Goal: Task Accomplishment & Management: Use online tool/utility

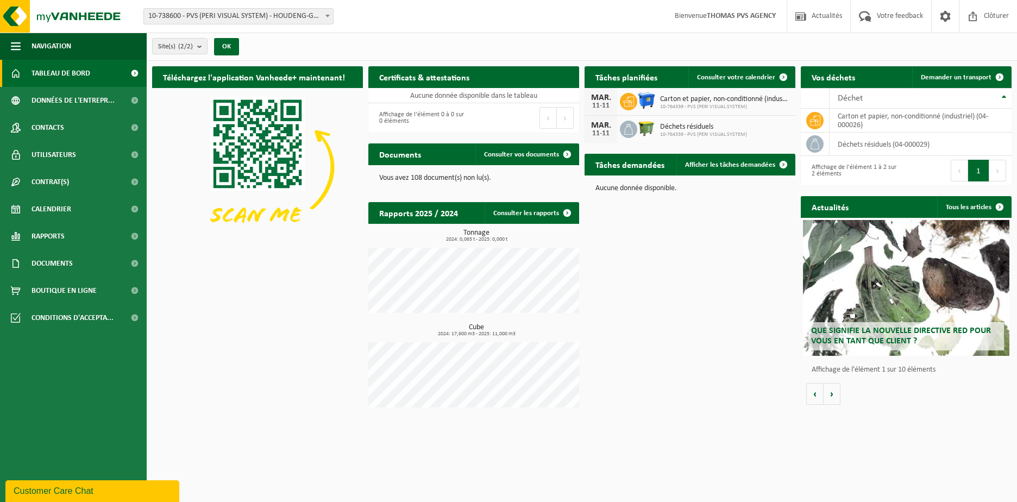
click at [689, 277] on div "Téléchargez l'application Vanheede+ maintenant! Cachez Certificats & attestatio…" at bounding box center [581, 239] width 865 height 357
click at [784, 166] on span at bounding box center [783, 165] width 22 height 22
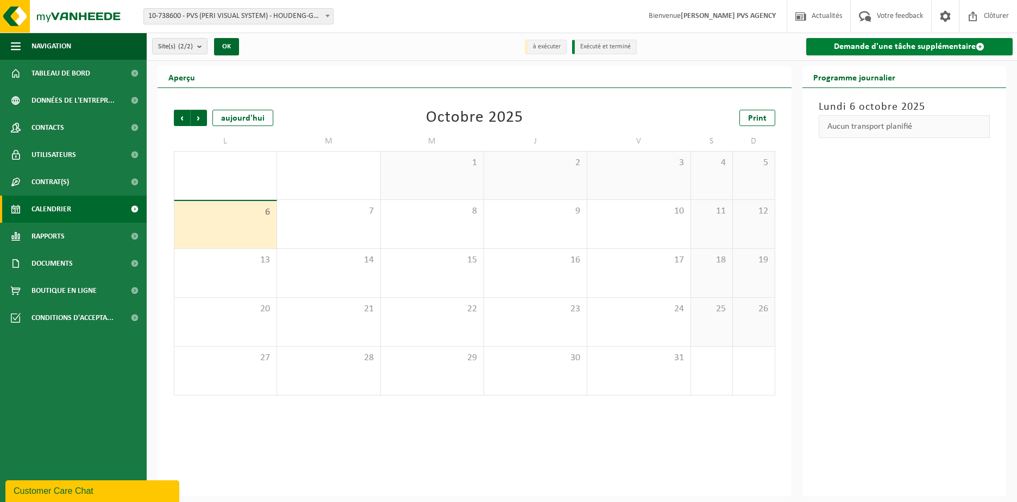
click at [903, 57] on div "Demande d'une tâche supplémentaire" at bounding box center [908, 47] width 218 height 28
click at [906, 51] on link "Demande d'une tâche supplémentaire" at bounding box center [909, 46] width 207 height 17
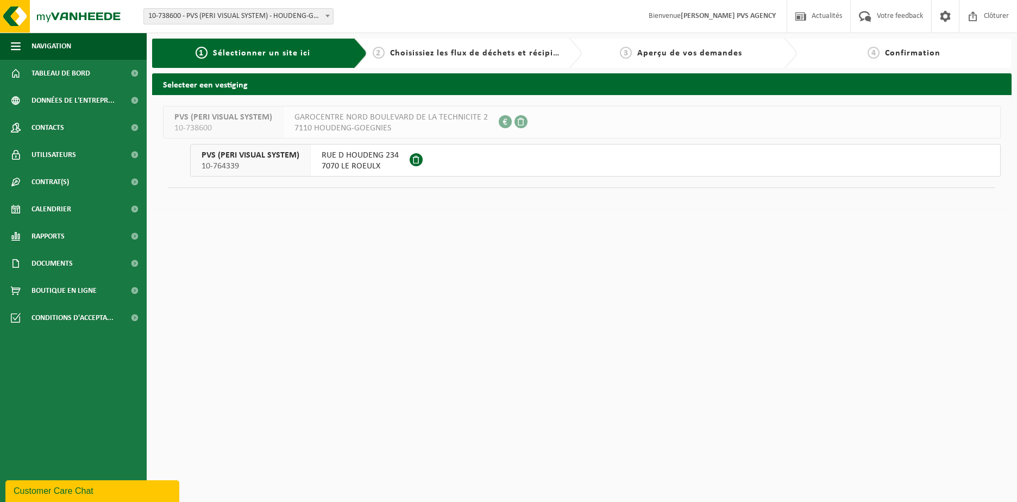
click at [318, 161] on div "RUE D HOUDENG 234 7070 LE ROEULX" at bounding box center [360, 159] width 99 height 31
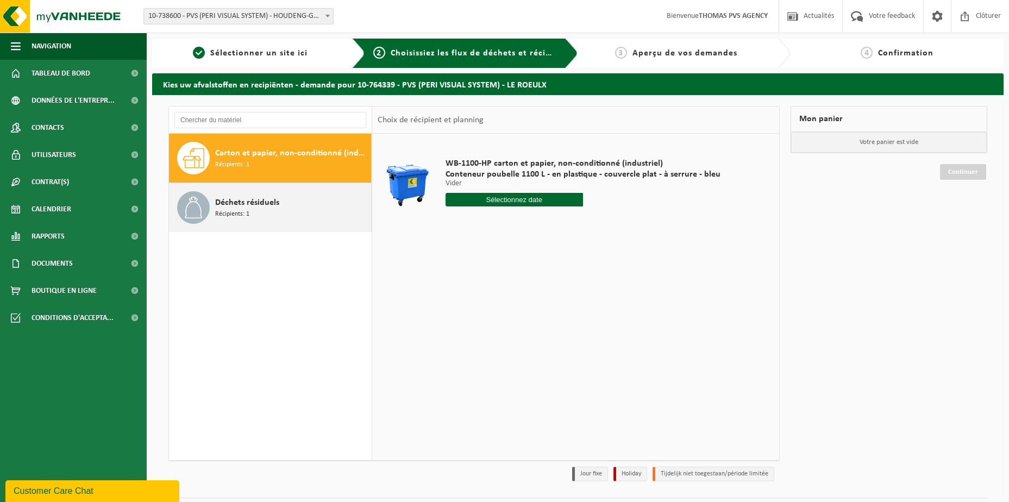
click at [304, 200] on div "Déchets résiduels Récipients: 1" at bounding box center [291, 207] width 153 height 33
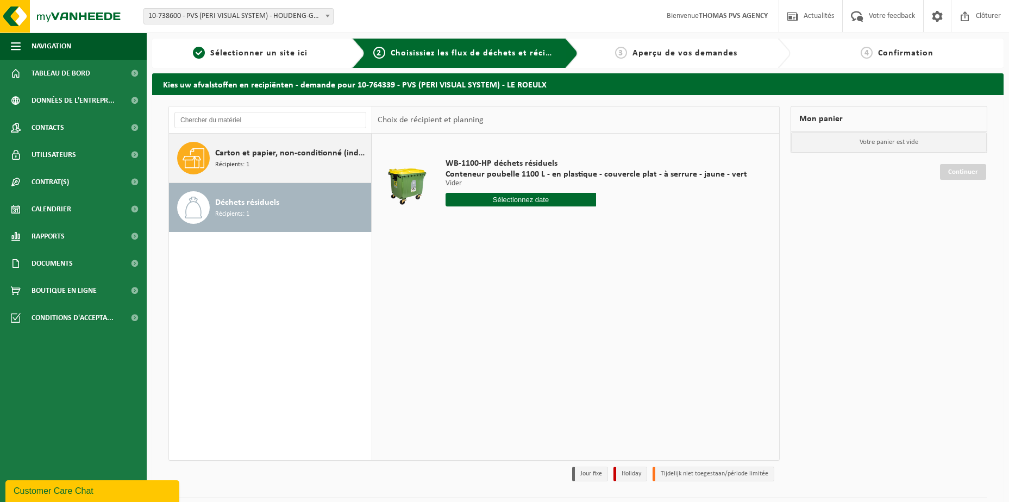
click at [307, 168] on div "Carton et papier, non-conditionné (industriel) Récipients: 1" at bounding box center [291, 158] width 153 height 33
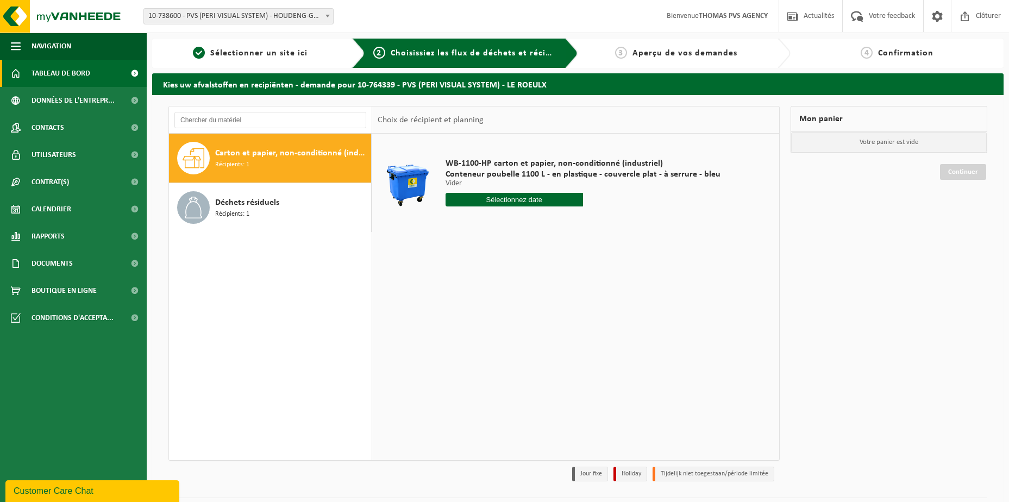
click at [70, 68] on span "Tableau de bord" at bounding box center [60, 73] width 59 height 27
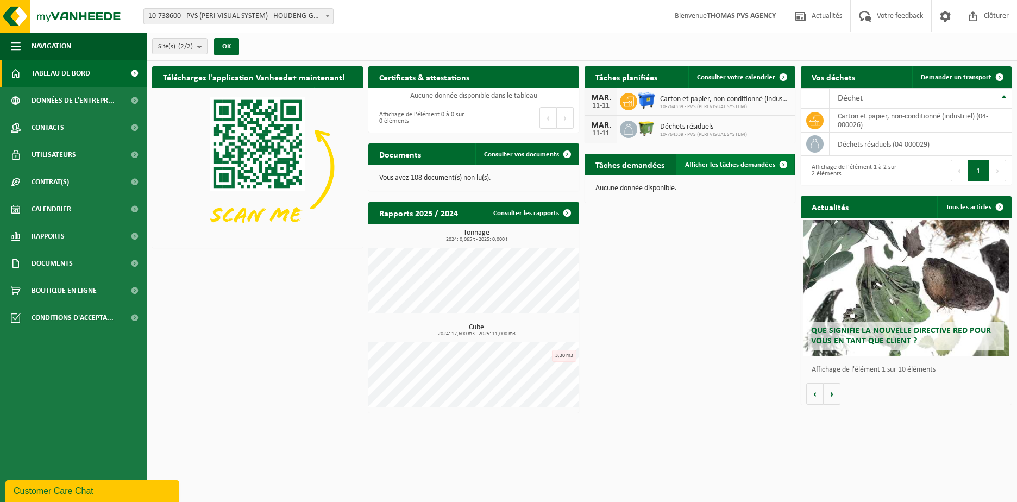
click at [758, 166] on span "Afficher les tâches demandées" at bounding box center [730, 164] width 90 height 7
click at [784, 168] on span at bounding box center [783, 165] width 22 height 22
click at [786, 163] on span at bounding box center [783, 165] width 22 height 22
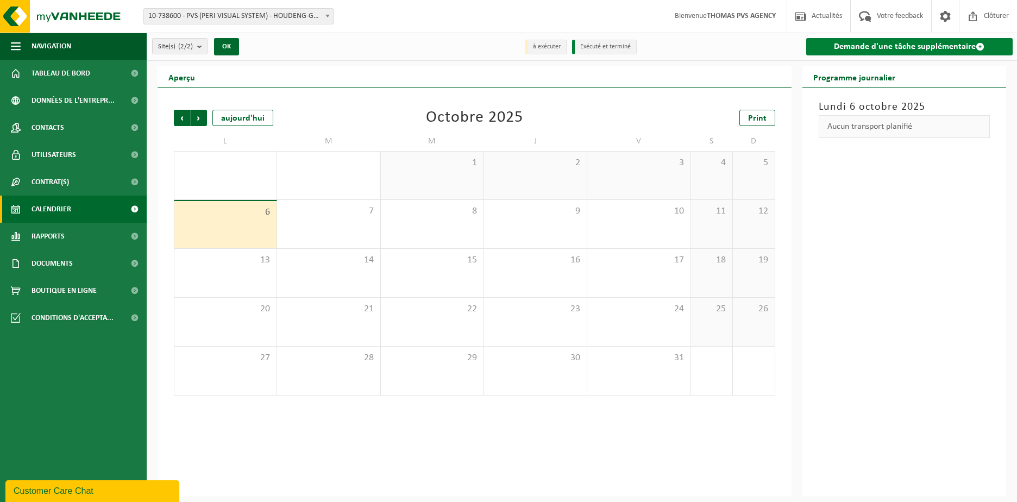
click at [854, 53] on link "Demande d'une tâche supplémentaire" at bounding box center [909, 46] width 207 height 17
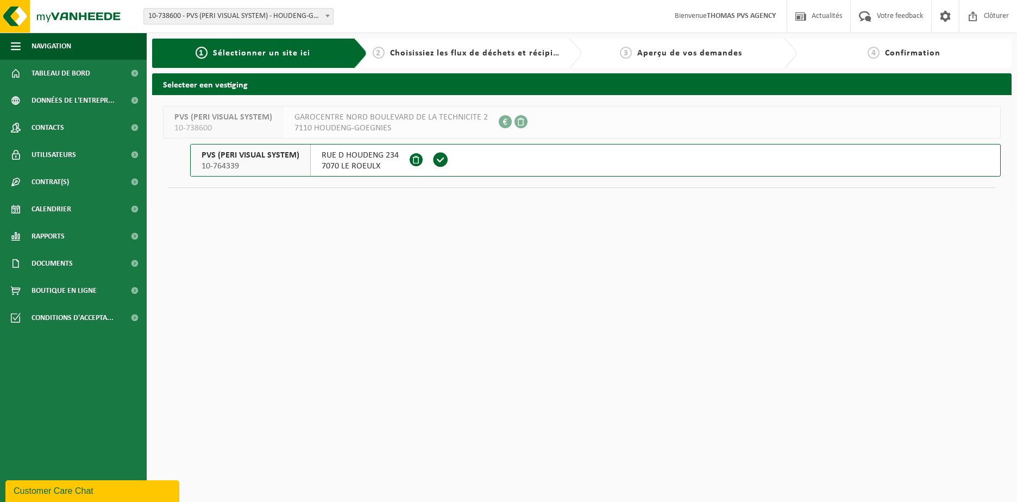
click at [329, 157] on span "RUE D HOUDENG 234" at bounding box center [360, 155] width 77 height 11
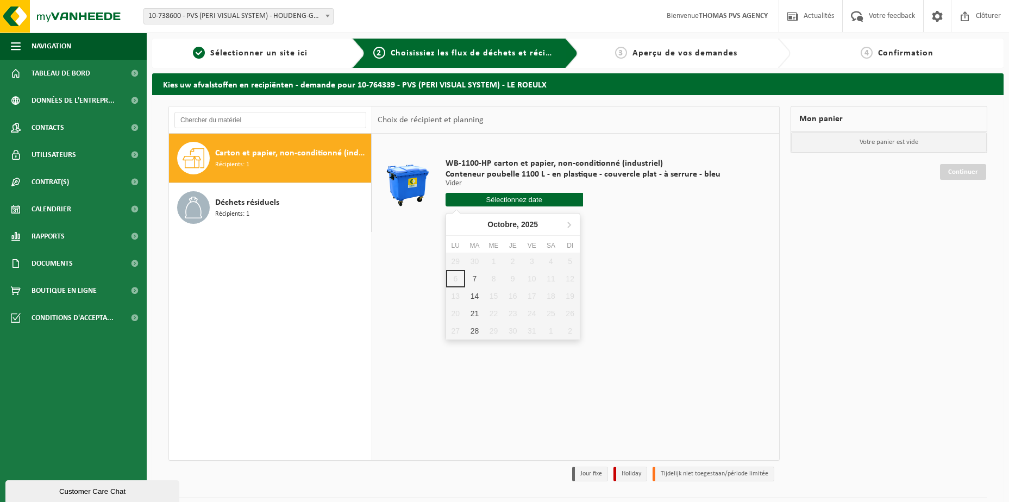
click at [522, 198] on input "text" at bounding box center [513, 200] width 137 height 14
click at [497, 206] on div "WB-1100-HP carton et papier, non-conditionné (industriel) Conteneur poubelle 11…" at bounding box center [583, 184] width 286 height 75
click at [494, 199] on input "text" at bounding box center [513, 200] width 137 height 14
click at [480, 204] on input "text" at bounding box center [513, 200] width 137 height 14
click at [476, 200] on input "text" at bounding box center [513, 200] width 137 height 14
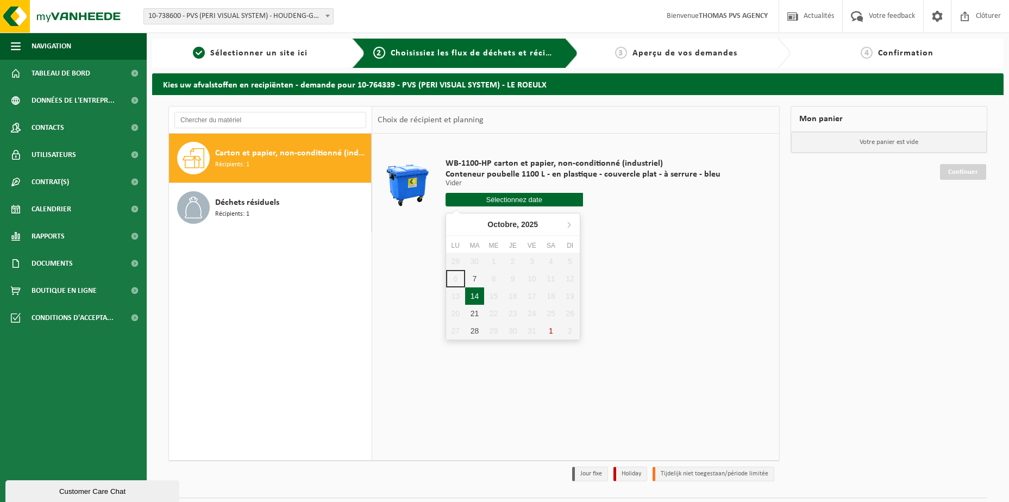
click at [474, 298] on div "14" at bounding box center [474, 295] width 19 height 17
type input "à partir de 2025-10-14"
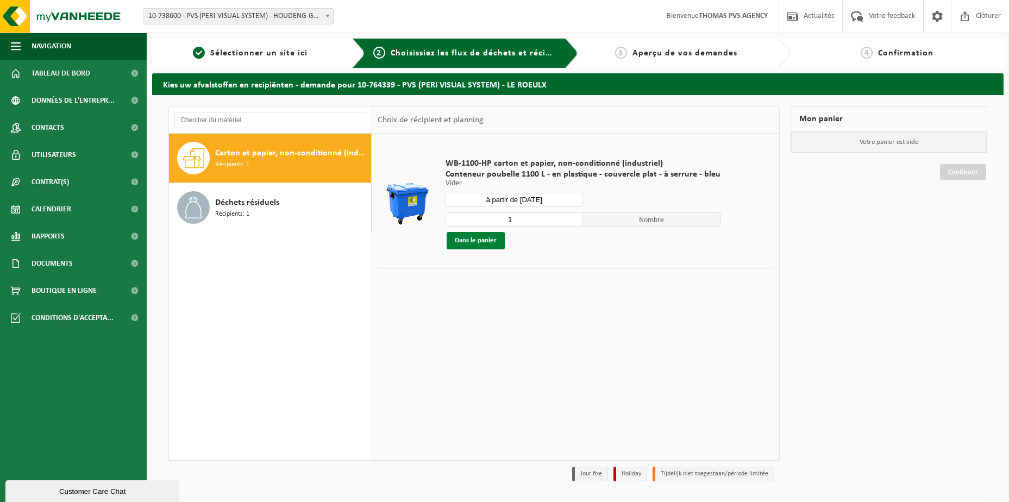
click at [472, 238] on button "Dans le panier" at bounding box center [475, 240] width 58 height 17
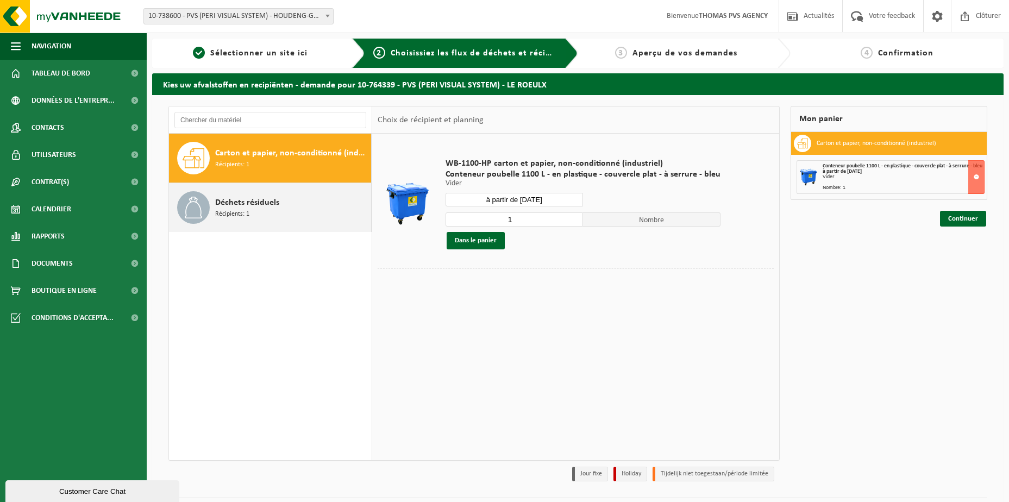
click at [308, 205] on div "Déchets résiduels Récipients: 1" at bounding box center [291, 207] width 153 height 33
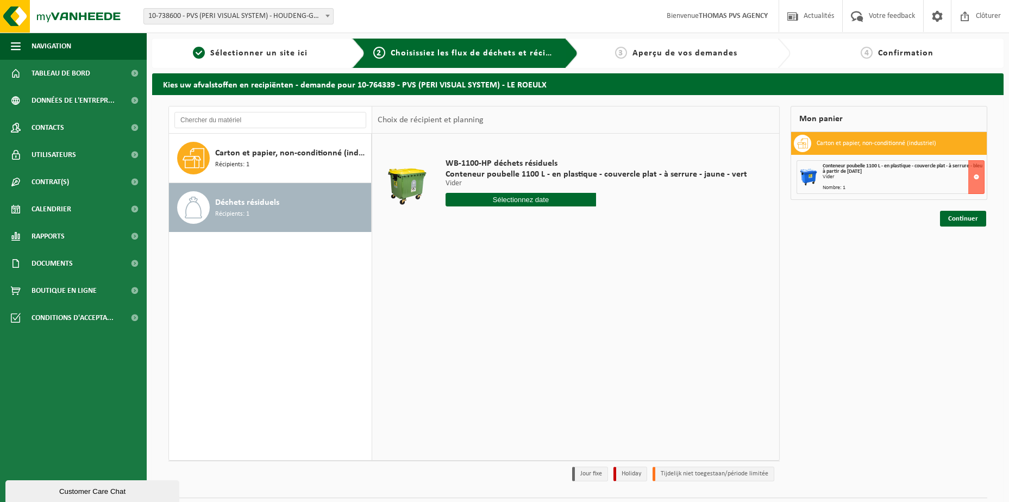
click at [578, 201] on input "text" at bounding box center [520, 200] width 151 height 14
click at [506, 190] on div "WB-1100-HP déchets résiduels Conteneur poubelle 1100 L - en plastique - couverc…" at bounding box center [596, 184] width 312 height 75
click at [505, 200] on input "text" at bounding box center [520, 200] width 151 height 14
click at [475, 278] on div "7" at bounding box center [474, 278] width 19 height 17
type input "à partir de 2025-10-07"
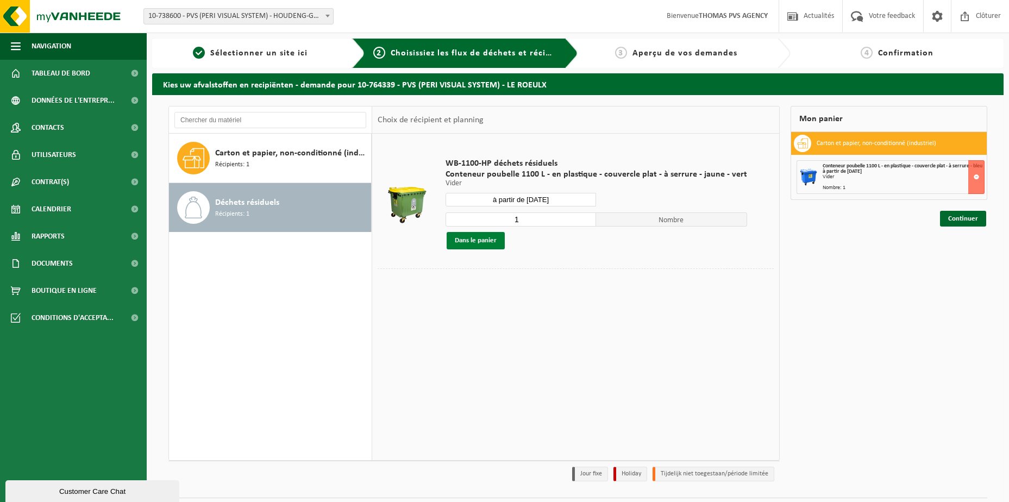
click at [475, 239] on button "Dans le panier" at bounding box center [475, 240] width 58 height 17
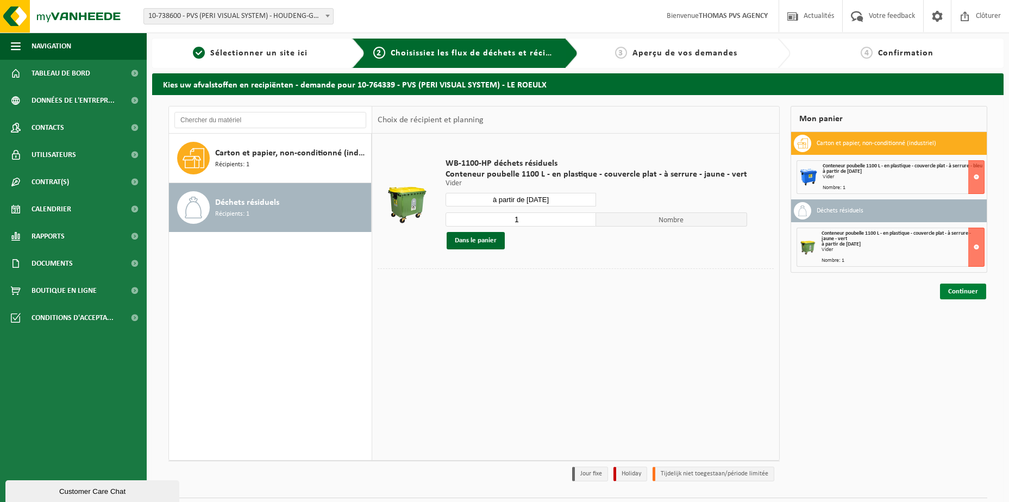
click at [973, 297] on link "Continuer" at bounding box center [963, 291] width 46 height 16
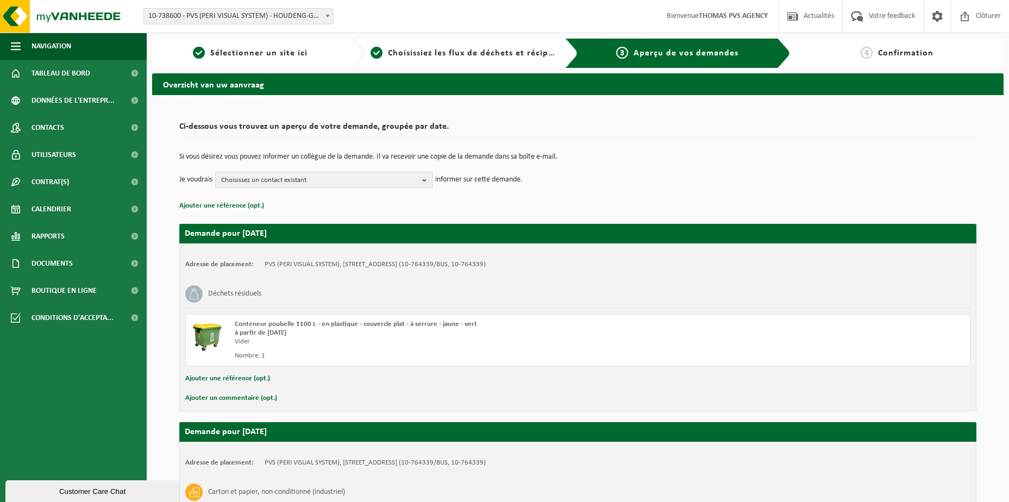
click at [347, 181] on span "Choisissez un contact existant" at bounding box center [319, 180] width 197 height 16
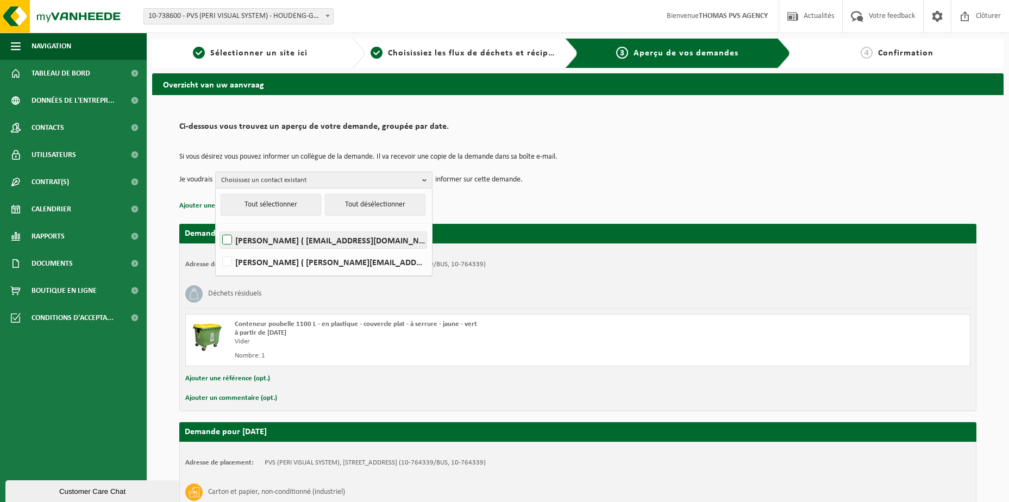
click at [322, 236] on label "SERGE CALGARO ( comptabilite@pvsnet.be )" at bounding box center [323, 240] width 206 height 16
click at [218, 226] on input "SERGE CALGARO ( comptabilite@pvsnet.be )" at bounding box center [218, 226] width 1 height 1
checkbox input "true"
click at [642, 175] on td "Je voudrais SERGE CALGARO Tout sélectionner Tout désélectionner SERGE CALGARO (…" at bounding box center [577, 180] width 797 height 16
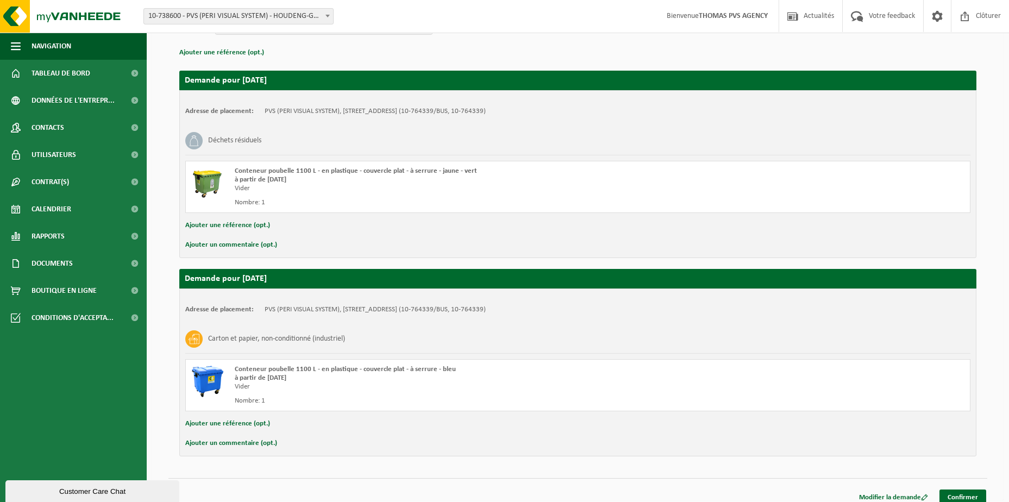
scroll to position [162, 0]
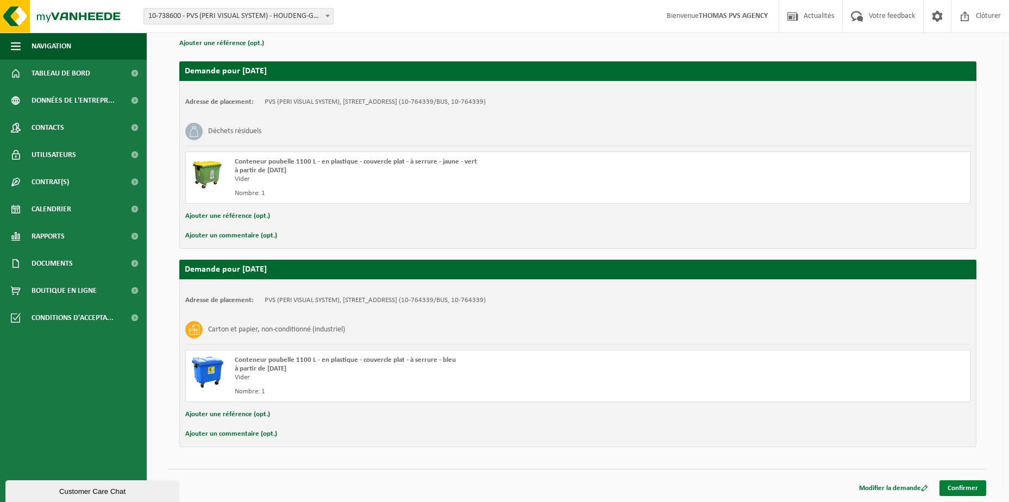
click at [954, 487] on link "Confirmer" at bounding box center [962, 488] width 47 height 16
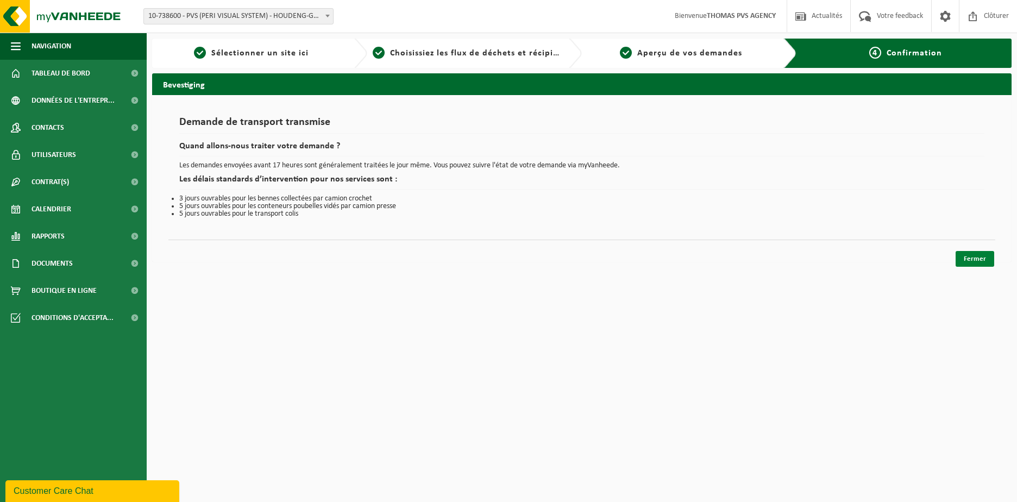
click at [973, 261] on link "Fermer" at bounding box center [974, 259] width 39 height 16
